Goal: Task Accomplishment & Management: Use online tool/utility

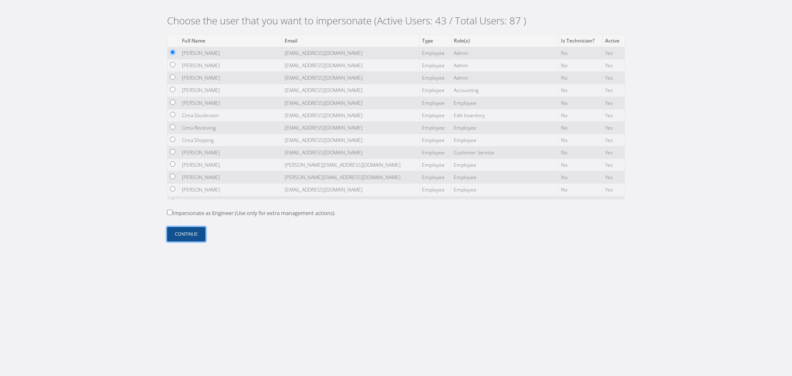
click at [184, 231] on button "Continue" at bounding box center [186, 234] width 38 height 14
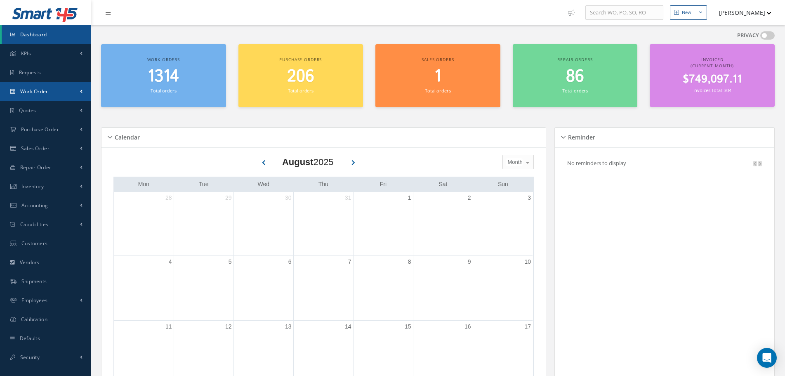
click at [59, 90] on link "Work Order" at bounding box center [45, 91] width 91 height 19
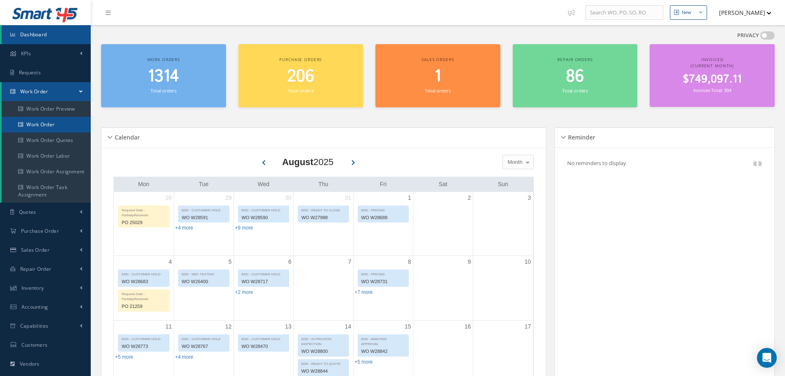
click at [49, 121] on link "Work Order" at bounding box center [46, 125] width 89 height 16
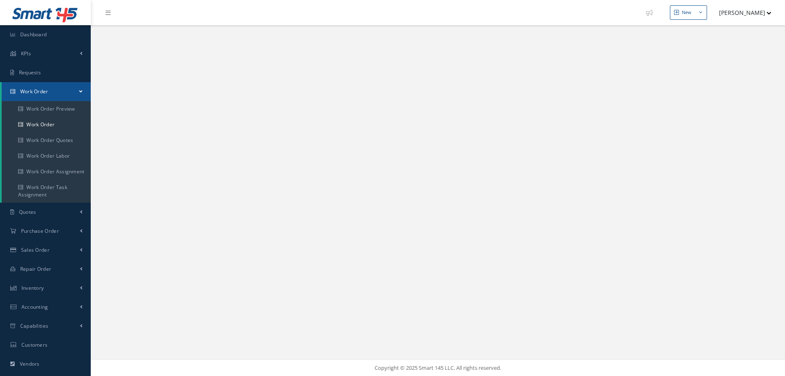
select select "25"
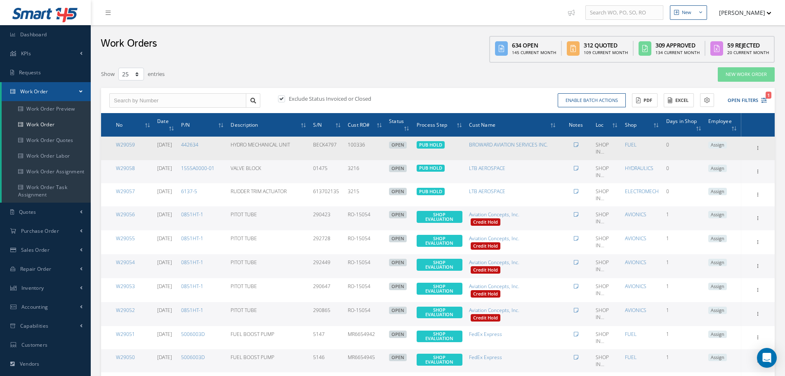
click at [764, 141] on td "Show Edit Invoicing Close Send By Email Sub Work Orders Documents Print-Outs Wo…" at bounding box center [758, 148] width 34 height 23
click at [759, 147] on icon at bounding box center [758, 147] width 8 height 7
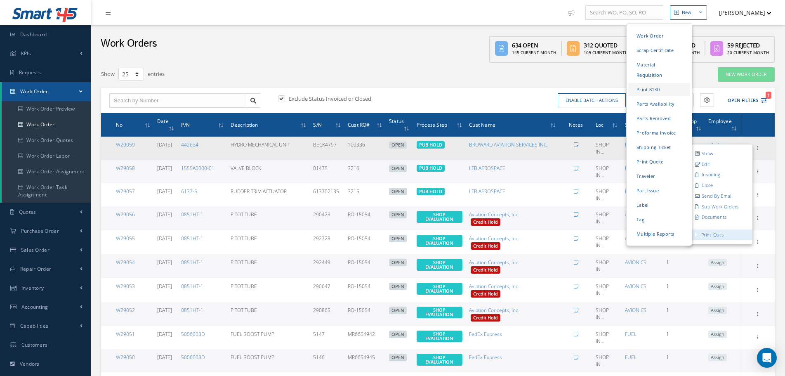
click at [658, 83] on link "Print 8130" at bounding box center [660, 89] width 62 height 13
